Goal: Subscribe to service/newsletter

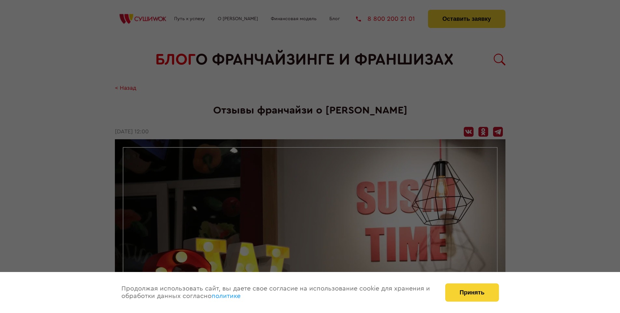
scroll to position [809, 0]
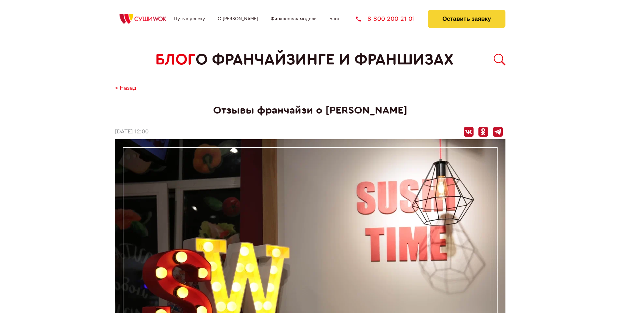
scroll to position [809, 0]
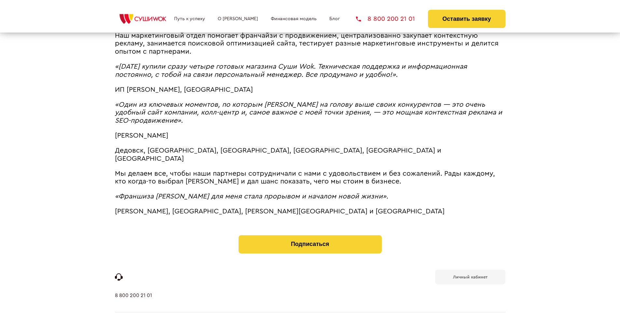
click at [470, 275] on b "Личный кабинет" at bounding box center [470, 277] width 34 height 4
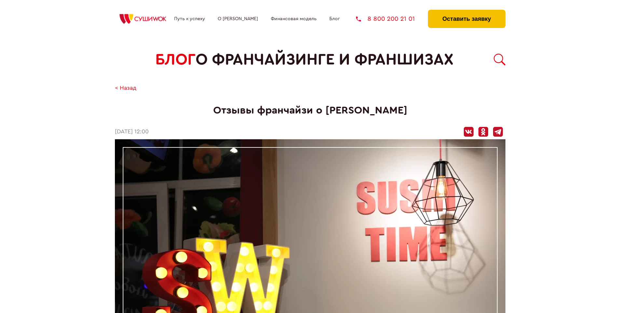
click at [466, 11] on button "Оставить заявку" at bounding box center [466, 19] width 77 height 18
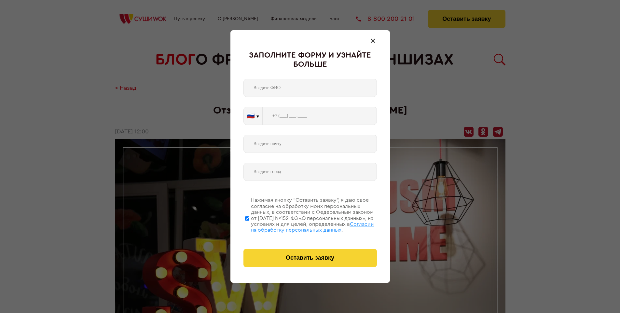
click at [301, 226] on span "Согласии на обработку персональных данных" at bounding box center [312, 226] width 123 height 11
click at [249, 226] on input "Нажимая кнопку “Оставить заявку”, я даю свое согласие на обработку моих персона…" at bounding box center [247, 218] width 4 height 52
checkbox input "false"
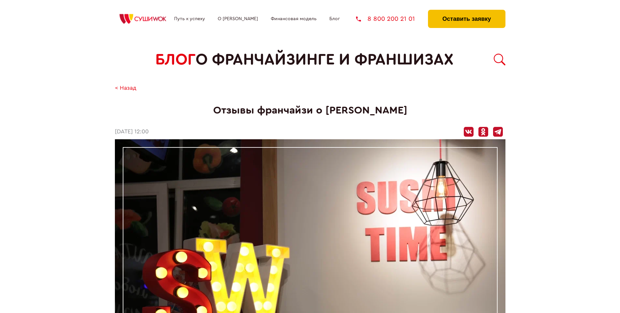
click at [466, 11] on button "Оставить заявку" at bounding box center [466, 19] width 77 height 18
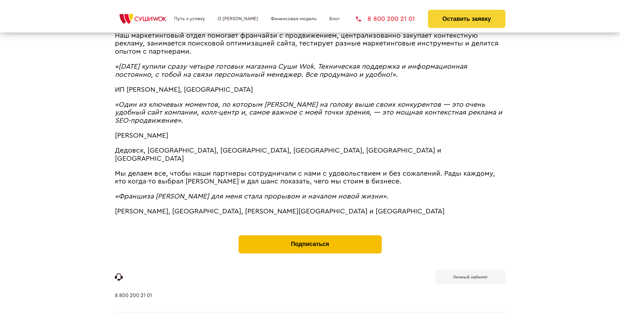
click at [310, 235] on button "Подписаться" at bounding box center [309, 244] width 143 height 18
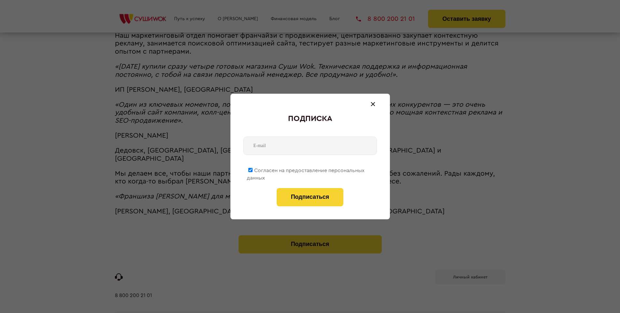
click at [306, 169] on span "Согласен на предоставление персональных данных" at bounding box center [306, 174] width 118 height 13
click at [252, 169] on input "Согласен на предоставление персональных данных" at bounding box center [250, 170] width 4 height 4
checkbox input "false"
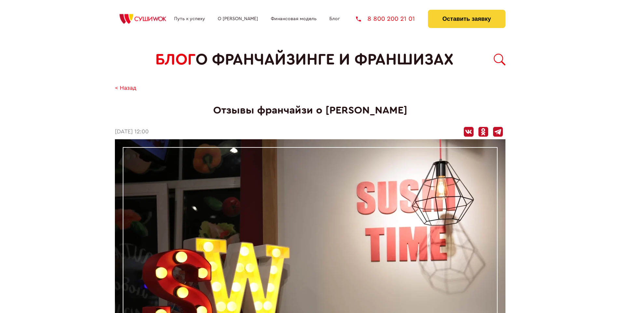
scroll to position [809, 0]
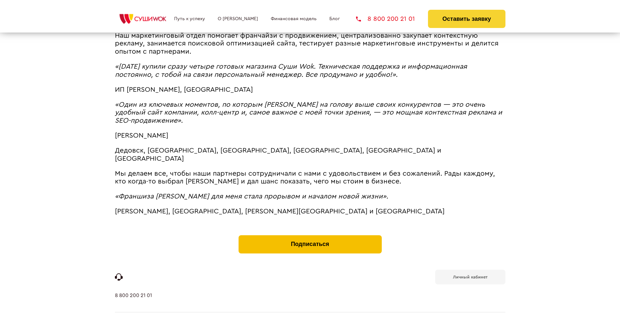
click at [310, 235] on button "Подписаться" at bounding box center [309, 244] width 143 height 18
